Goal: Navigation & Orientation: Find specific page/section

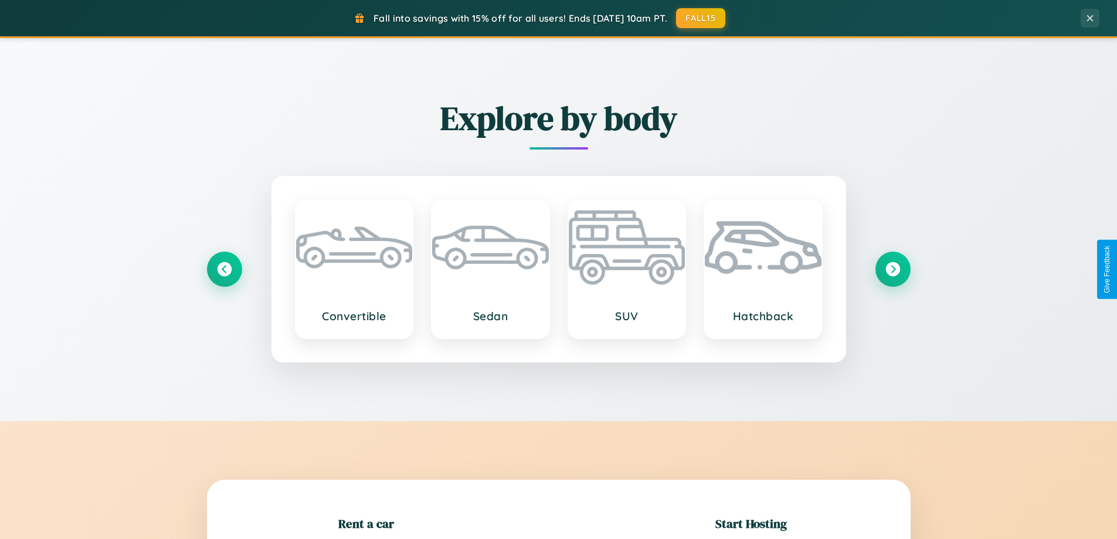
scroll to position [253, 0]
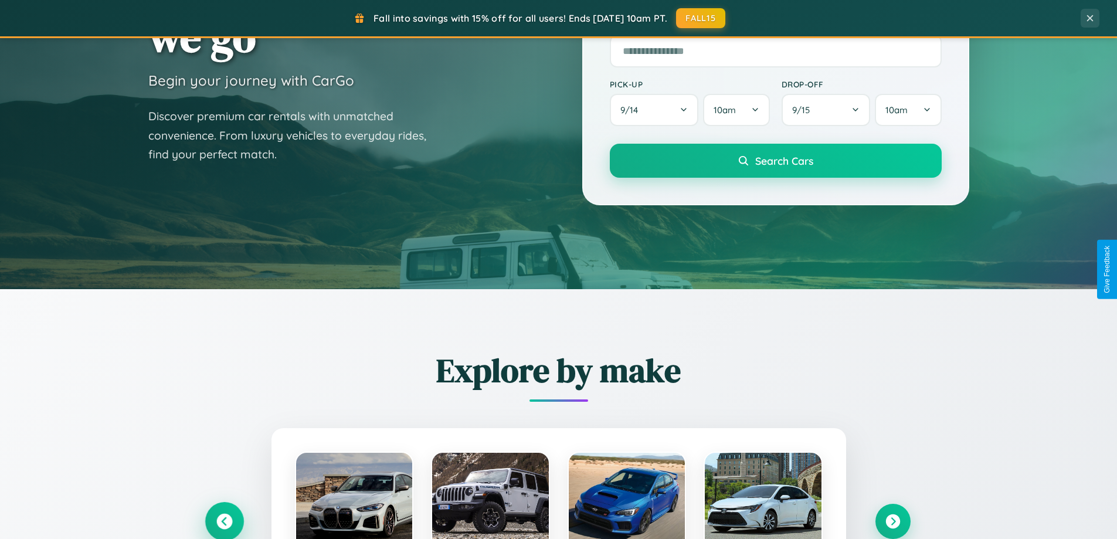
click at [224, 521] on icon at bounding box center [224, 522] width 16 height 16
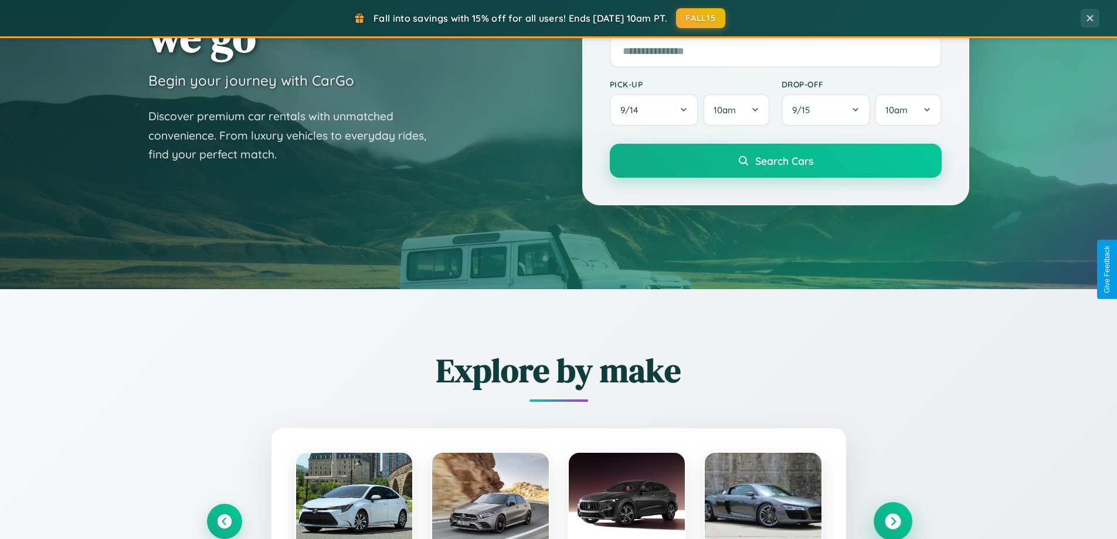
click at [892, 521] on icon at bounding box center [893, 522] width 16 height 16
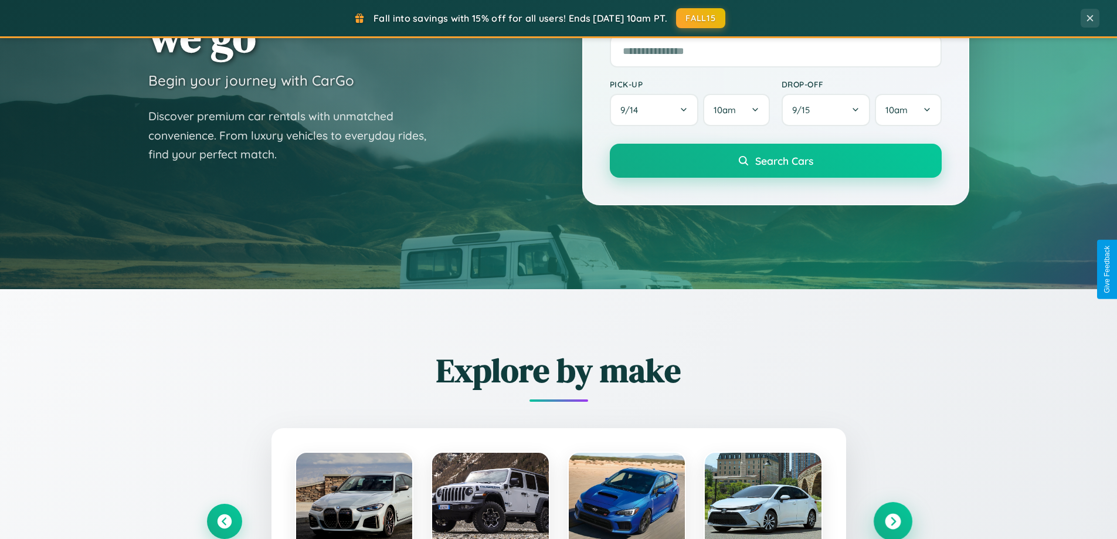
click at [892, 520] on icon at bounding box center [893, 522] width 16 height 16
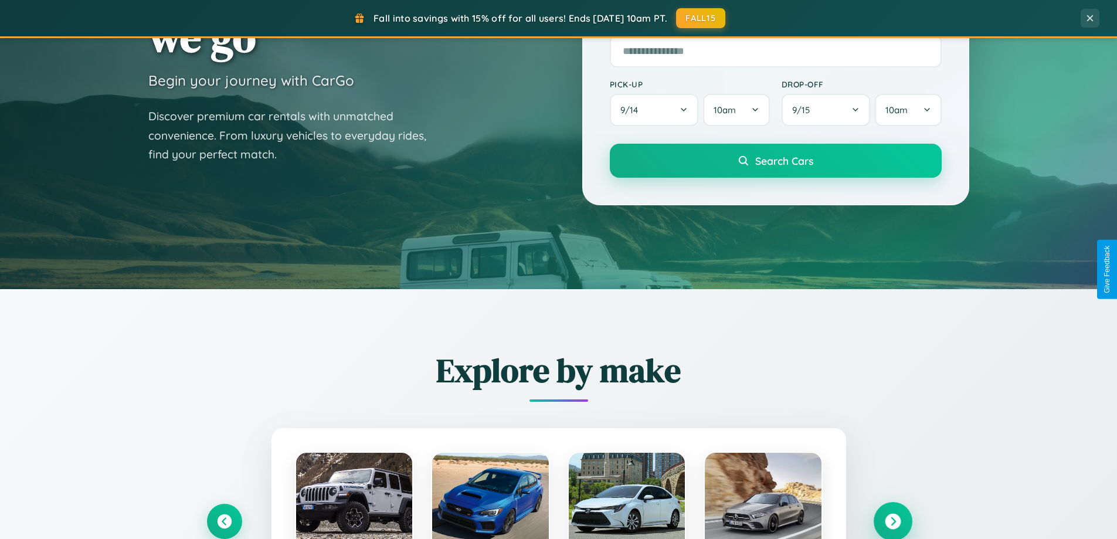
click at [892, 520] on icon at bounding box center [893, 522] width 16 height 16
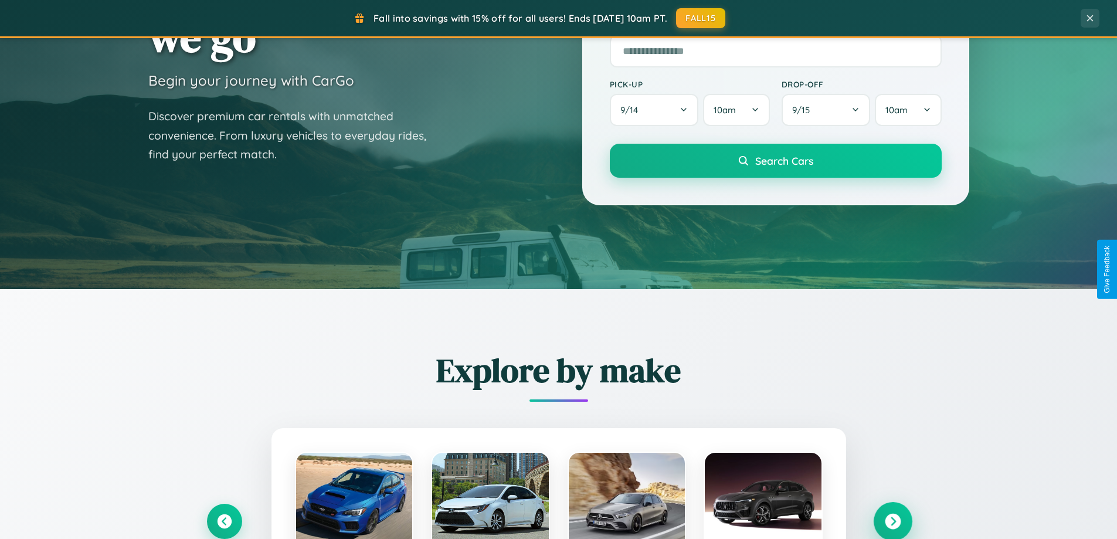
click at [892, 520] on icon at bounding box center [893, 522] width 16 height 16
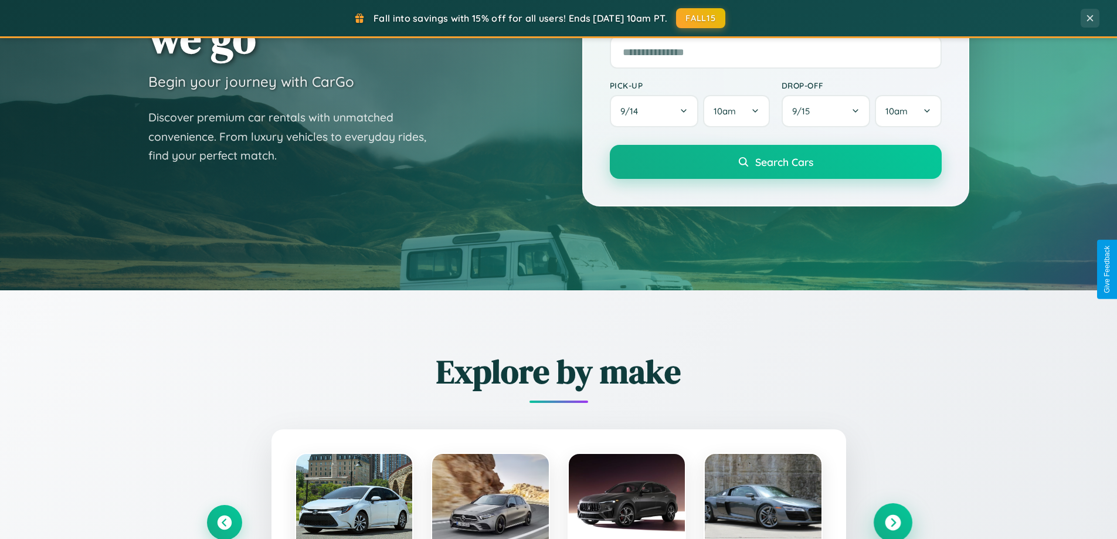
scroll to position [0, 0]
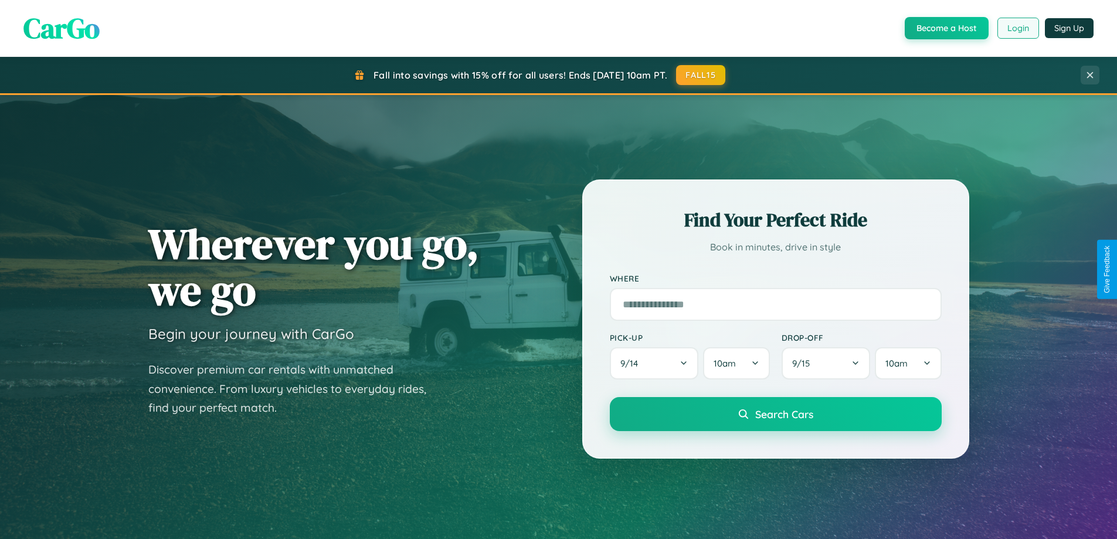
click at [1017, 28] on button "Login" at bounding box center [1018, 28] width 42 height 21
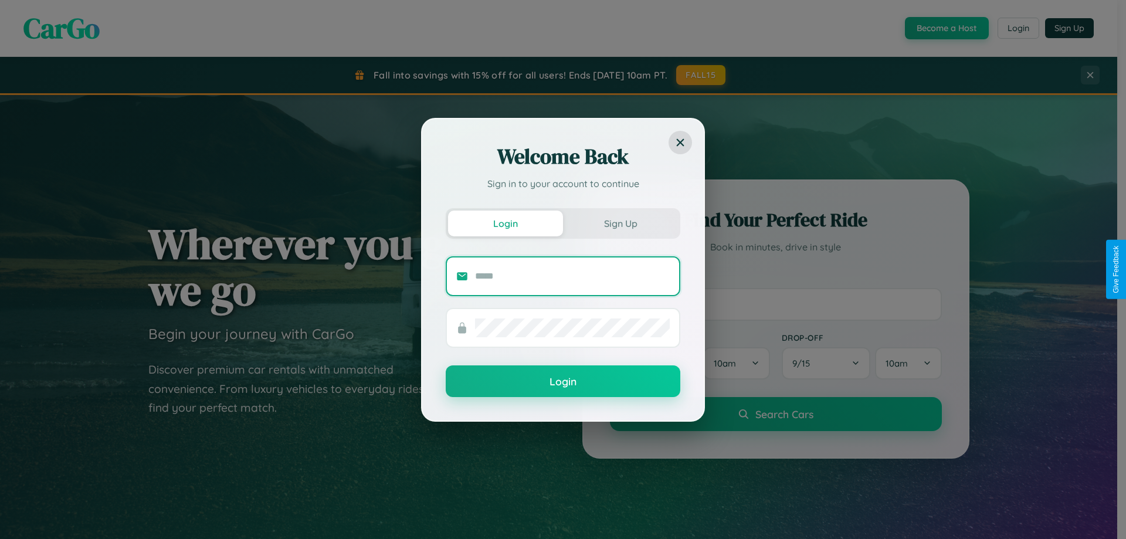
click at [572, 276] on input "text" at bounding box center [572, 276] width 195 height 19
type input "**********"
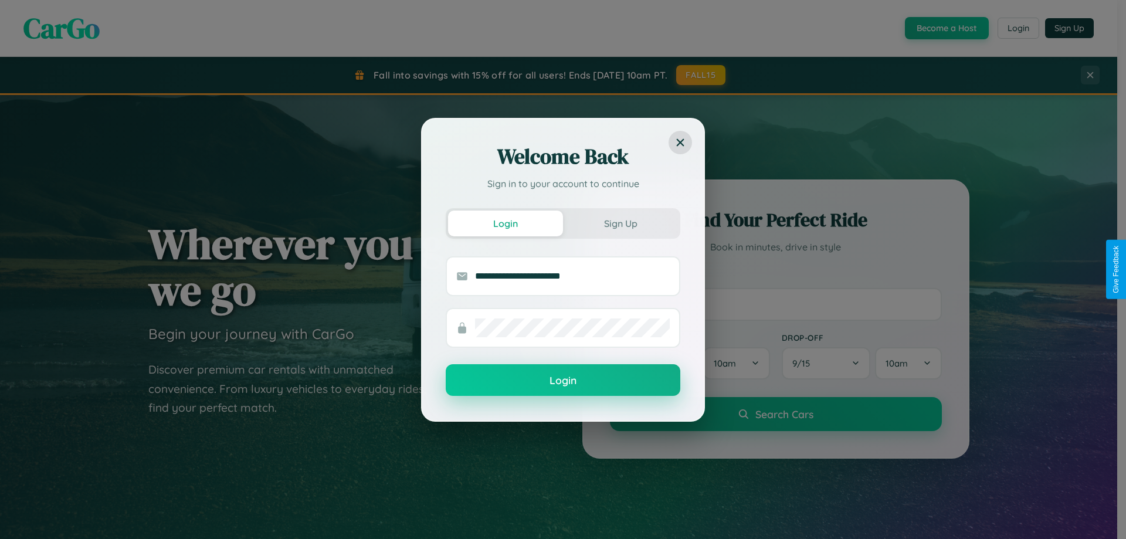
click at [563, 381] on button "Login" at bounding box center [563, 380] width 235 height 32
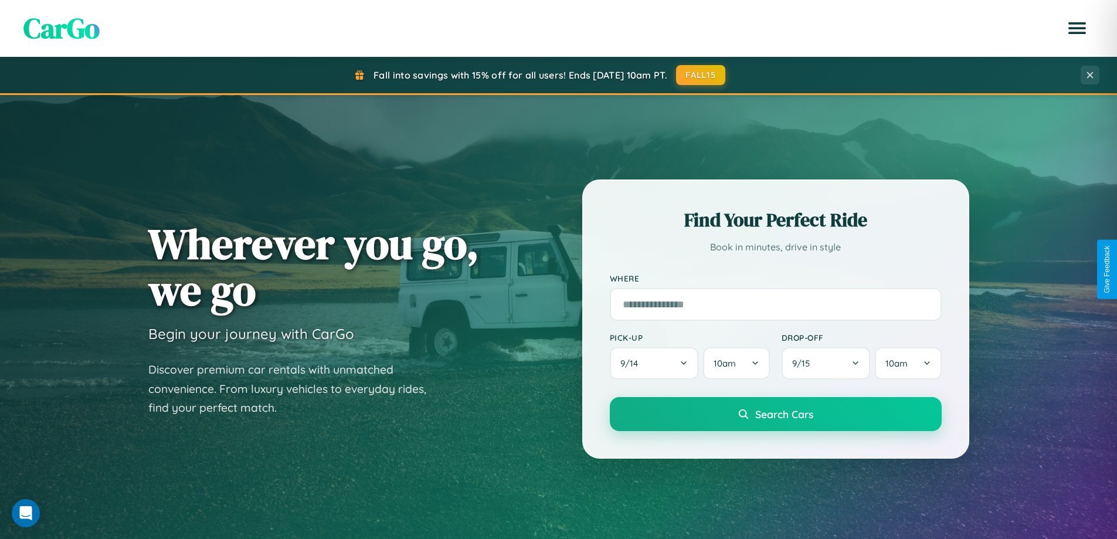
scroll to position [2256, 0]
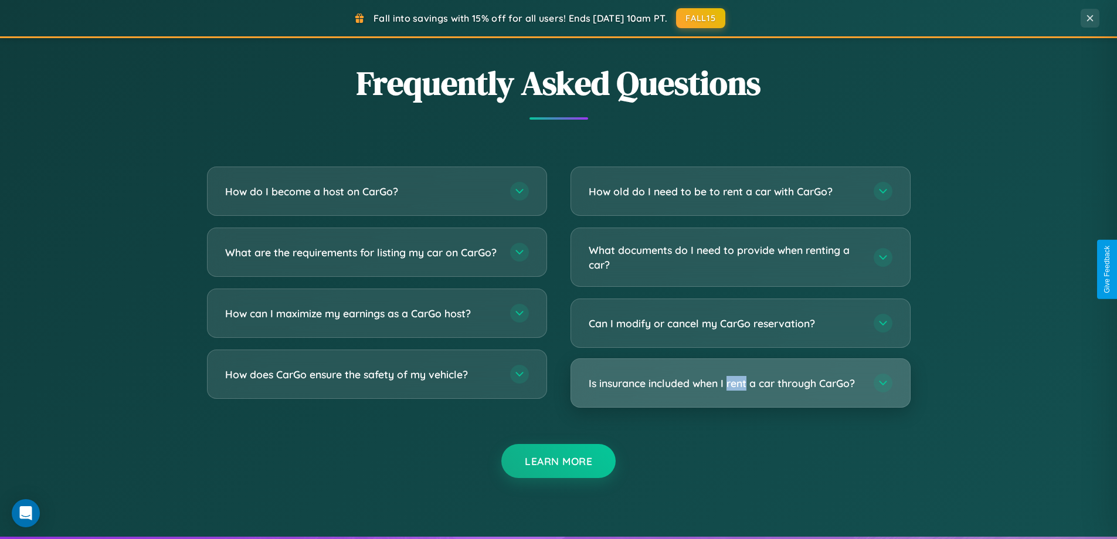
click at [740, 383] on h3 "Is insurance included when I rent a car through CarGo?" at bounding box center [725, 383] width 273 height 15
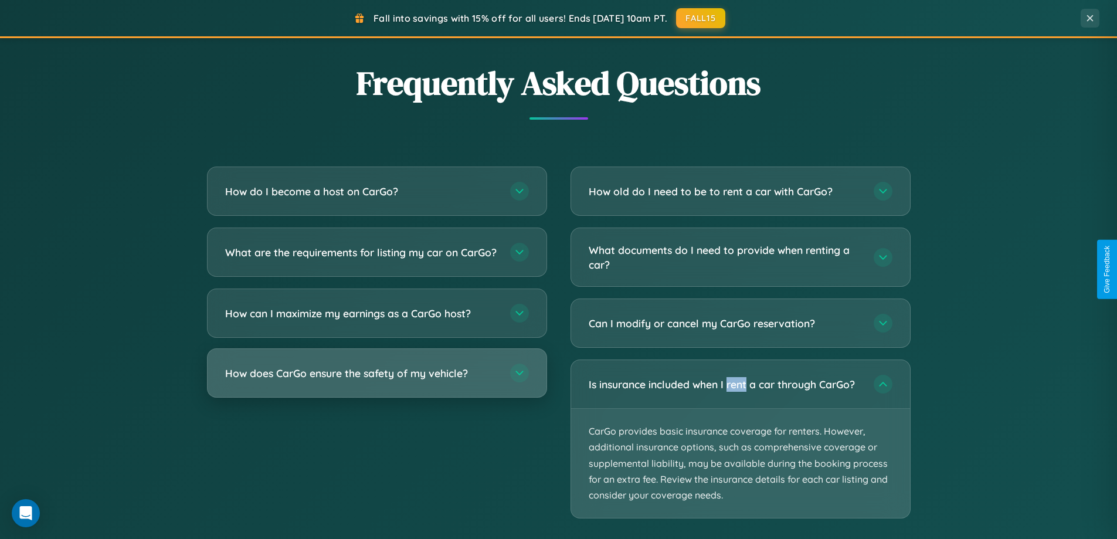
click at [376, 381] on h3 "How does CarGo ensure the safety of my vehicle?" at bounding box center [361, 373] width 273 height 15
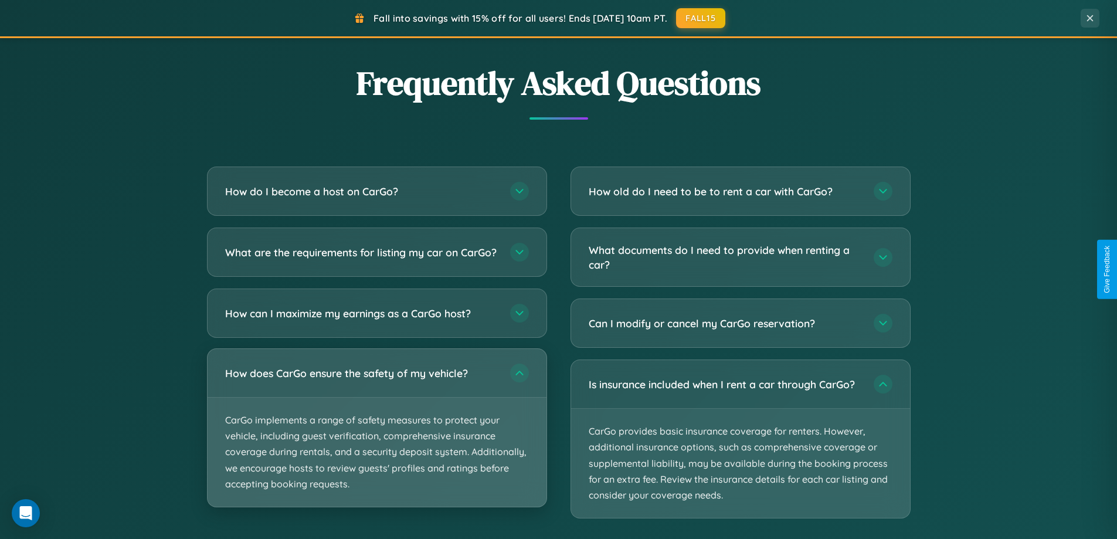
click at [376, 437] on p "CarGo implements a range of safety measures to protect your vehicle, including …" at bounding box center [377, 452] width 339 height 109
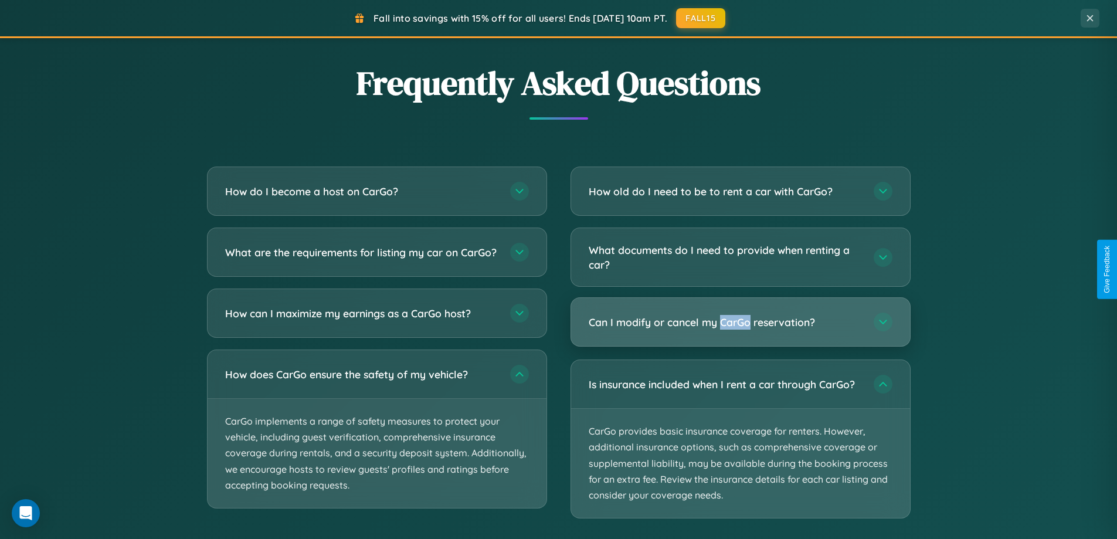
click at [740, 323] on h3 "Can I modify or cancel my CarGo reservation?" at bounding box center [725, 322] width 273 height 15
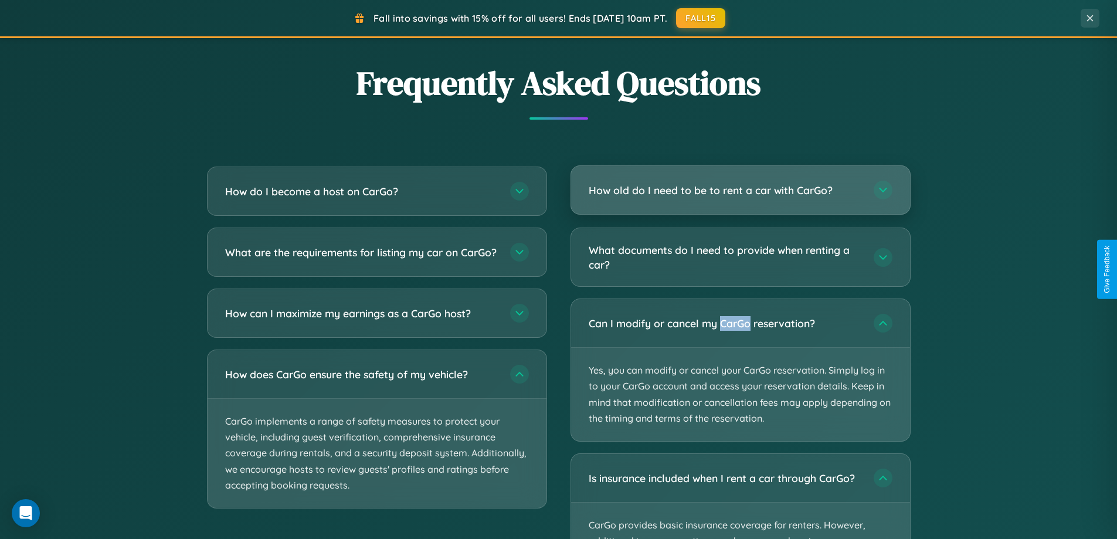
click at [740, 191] on h3 "How old do I need to be to rent a car with CarGo?" at bounding box center [725, 190] width 273 height 15
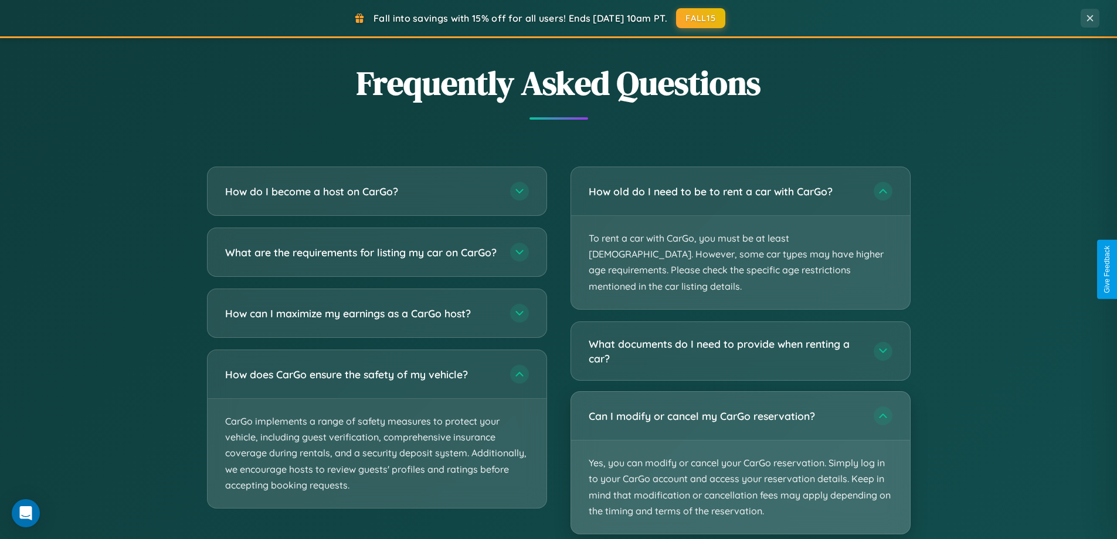
click at [740, 447] on p "Yes, you can modify or cancel your CarGo reservation. Simply log in to your Car…" at bounding box center [740, 486] width 339 height 93
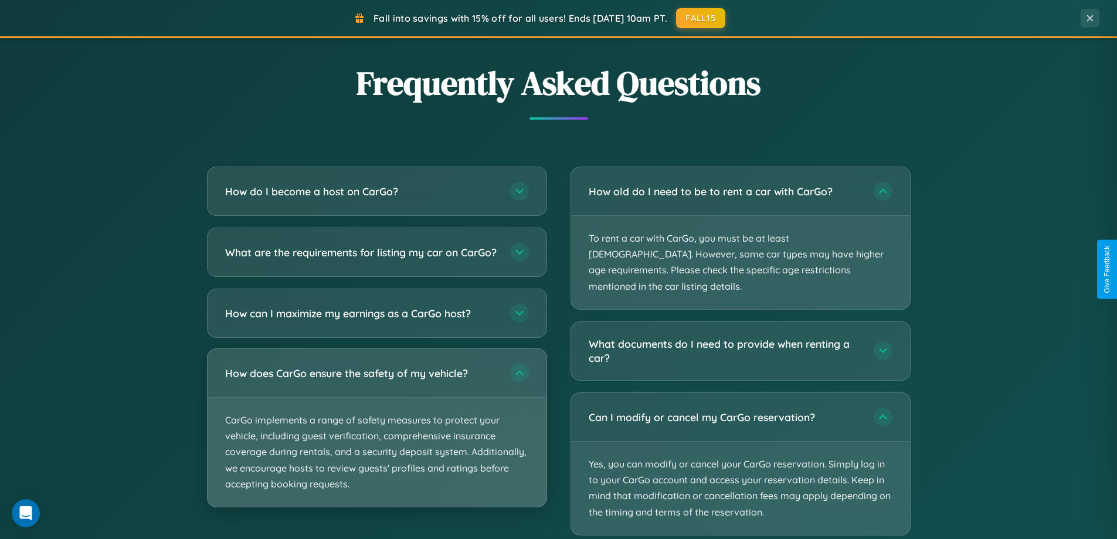
click at [376, 439] on p "CarGo implements a range of safety measures to protect your vehicle, including …" at bounding box center [377, 452] width 339 height 109
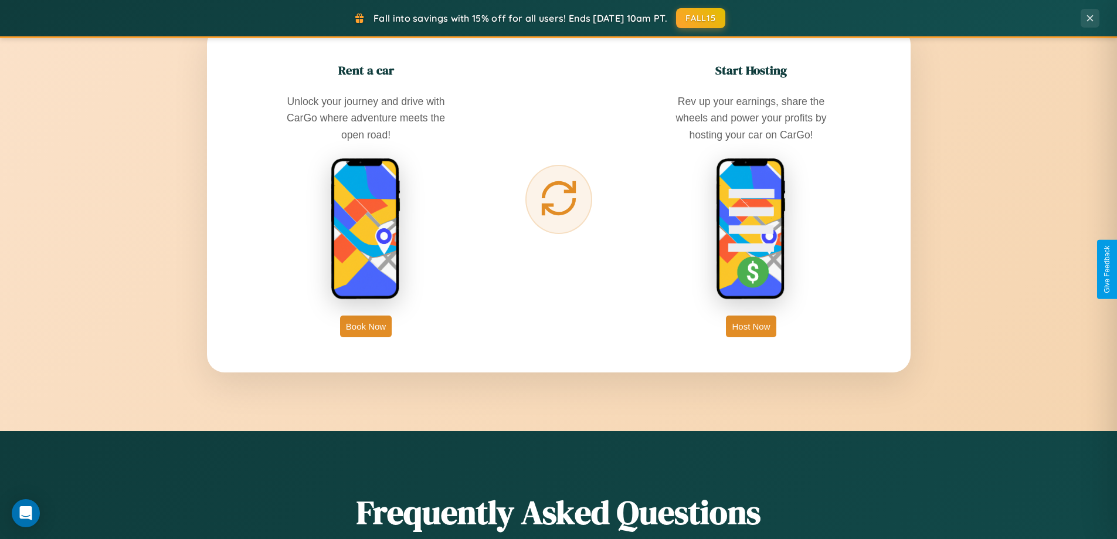
scroll to position [807, 0]
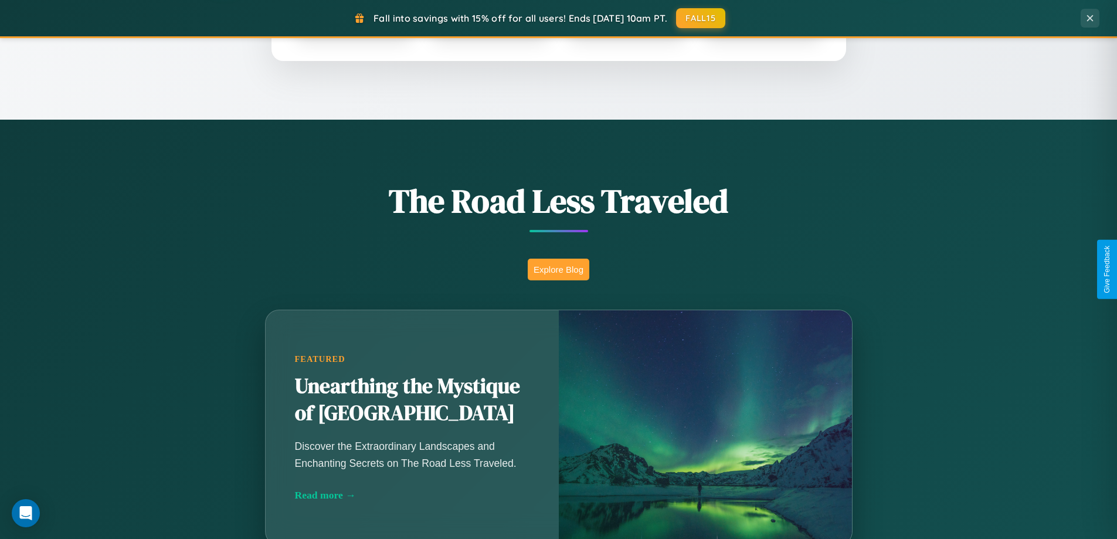
click at [558, 269] on button "Explore Blog" at bounding box center [559, 270] width 62 height 22
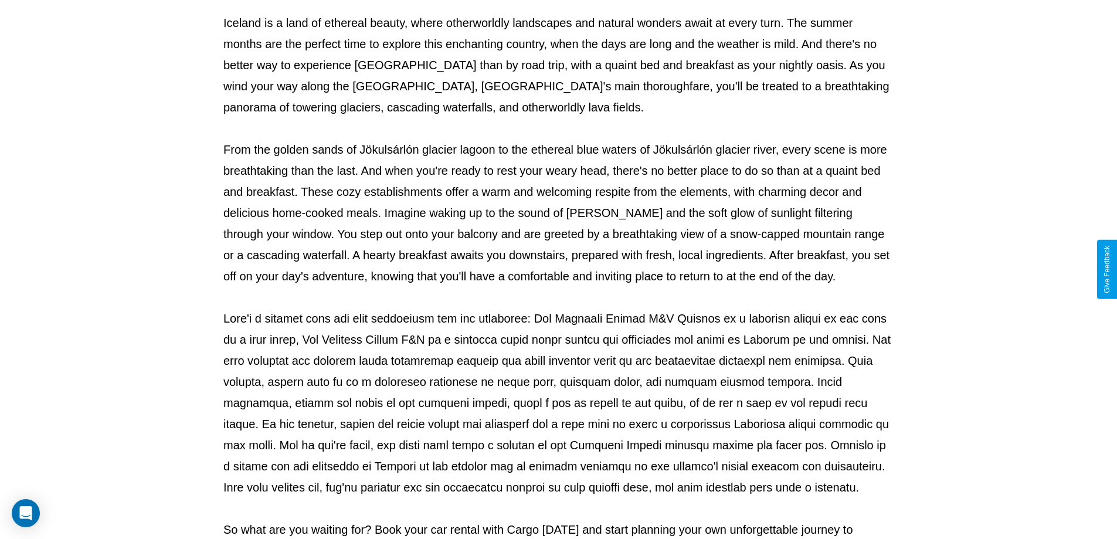
scroll to position [379, 0]
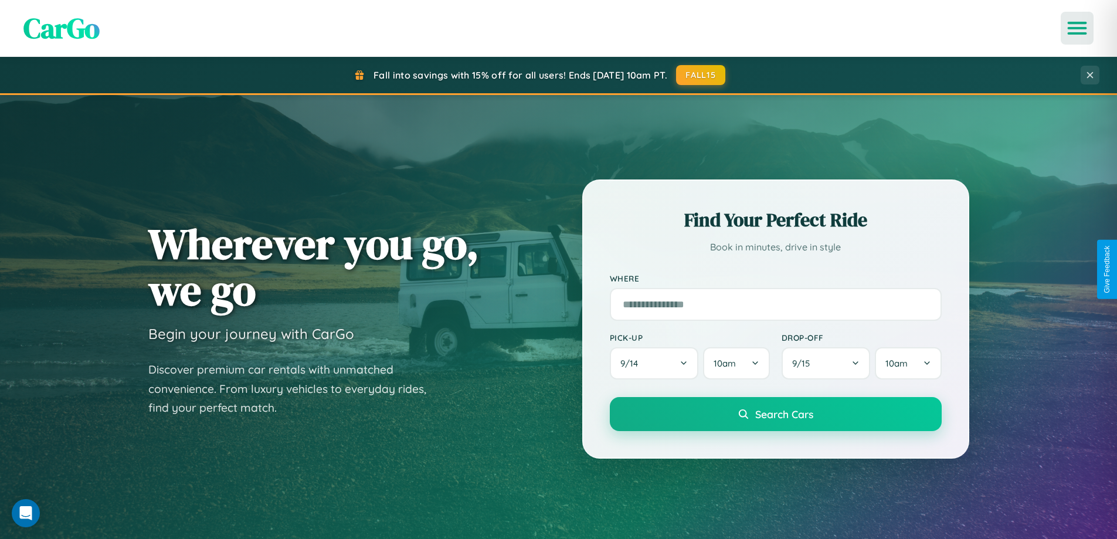
click at [1077, 28] on icon "Open menu" at bounding box center [1077, 28] width 17 height 11
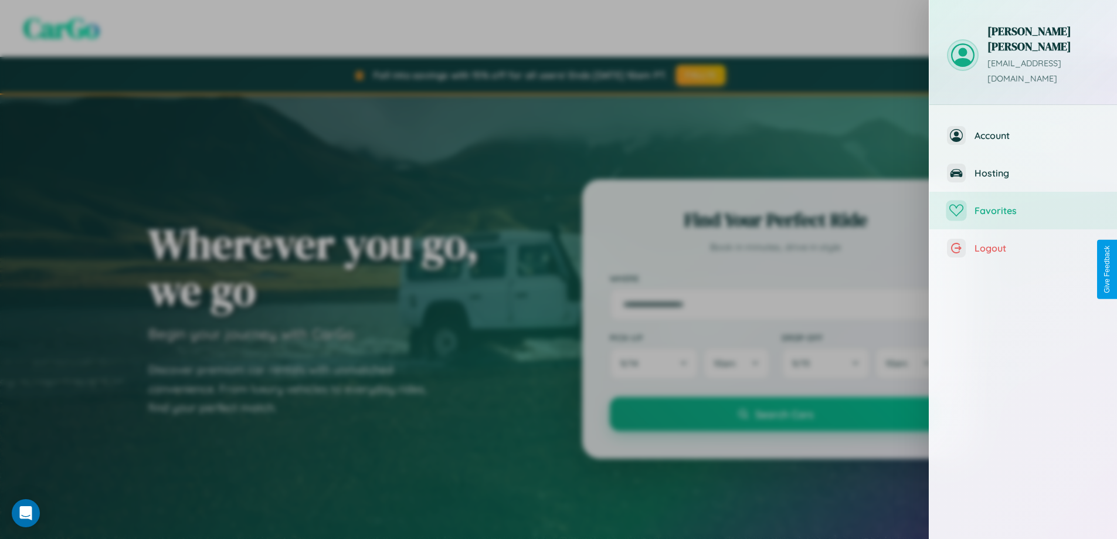
click at [1023, 205] on span "Favorites" at bounding box center [1037, 211] width 125 height 12
